Goal: Information Seeking & Learning: Learn about a topic

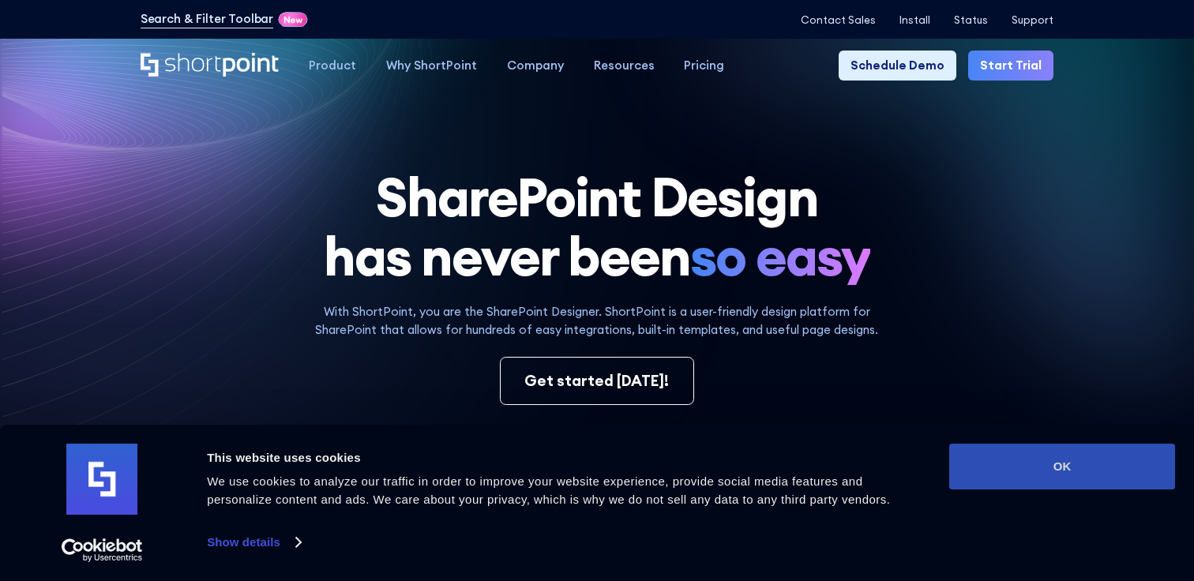
click at [1060, 470] on button "OK" at bounding box center [1062, 467] width 226 height 46
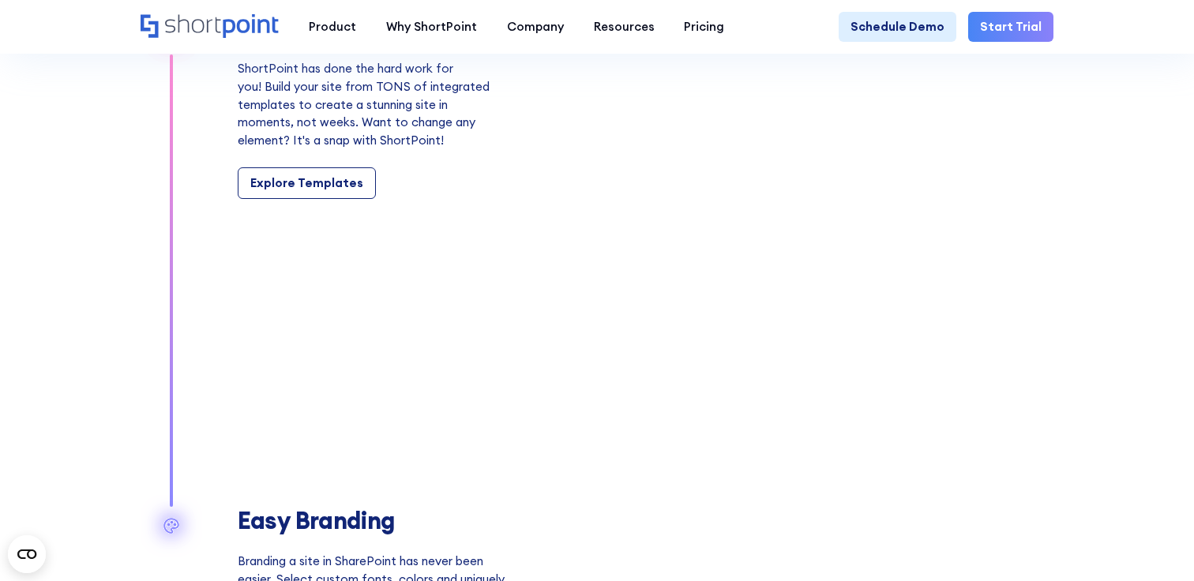
scroll to position [1531, 0]
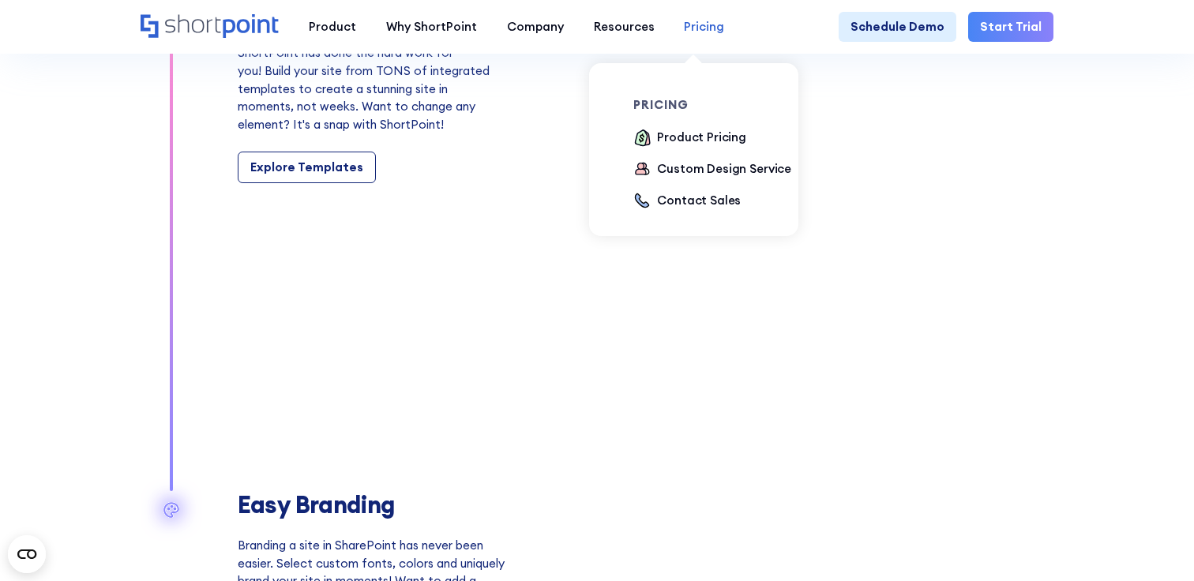
click at [690, 24] on div "Pricing" at bounding box center [704, 27] width 40 height 18
click at [684, 136] on div "Product Pricing" at bounding box center [701, 138] width 89 height 18
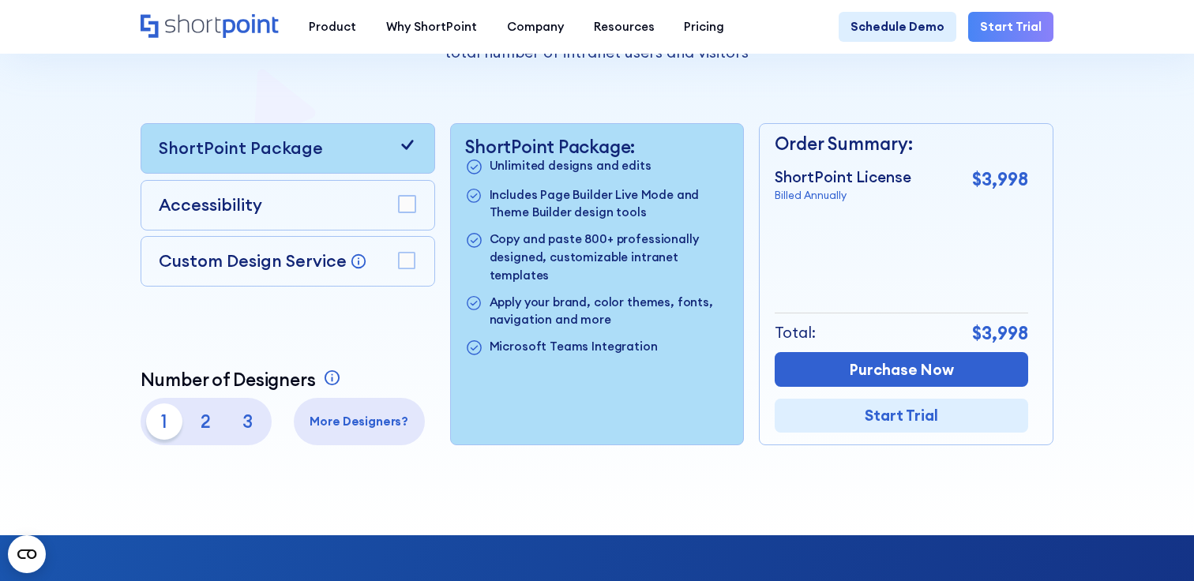
scroll to position [359, 0]
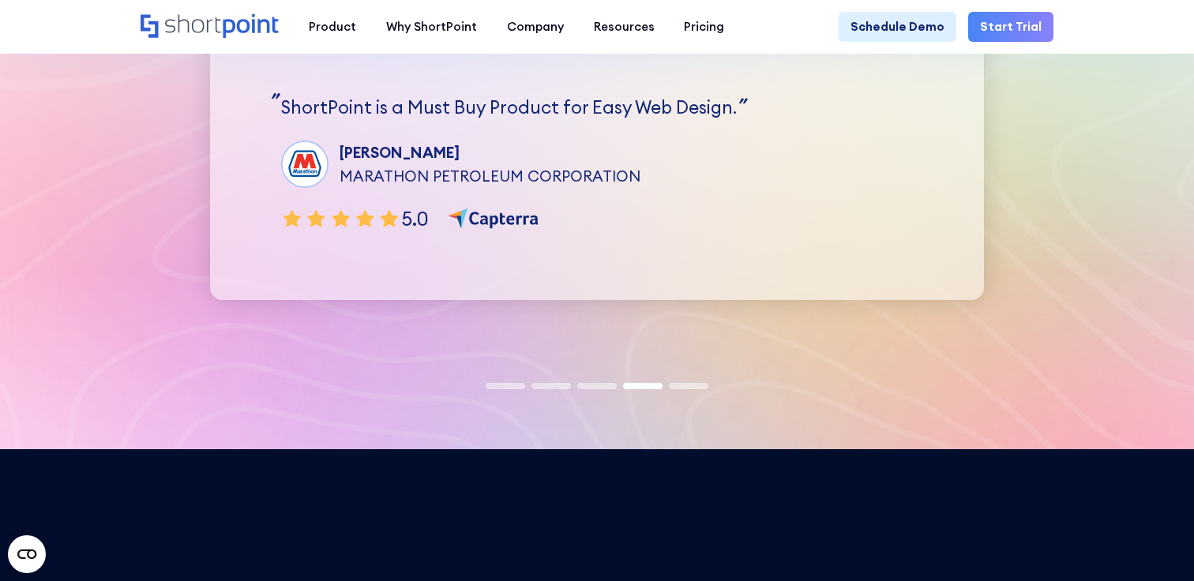
scroll to position [3776, 0]
